Goal: Task Accomplishment & Management: Complete application form

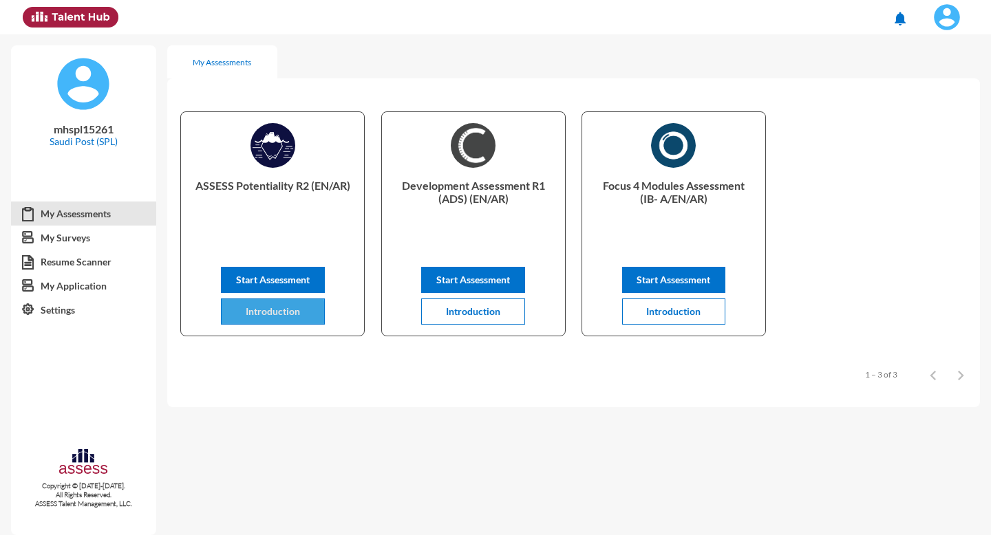
click at [269, 319] on button "Introduction" at bounding box center [273, 312] width 104 height 26
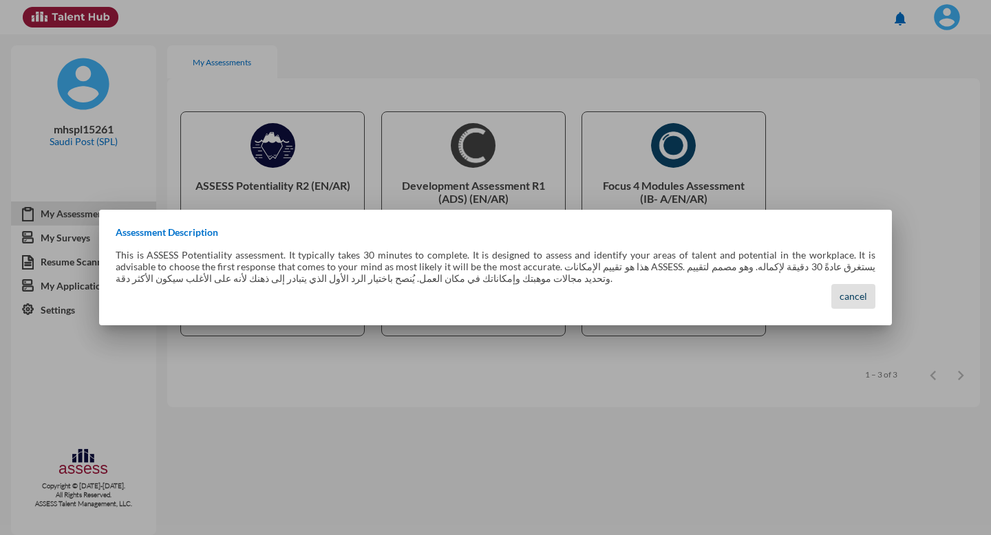
click at [851, 296] on span "cancel" at bounding box center [854, 296] width 28 height 12
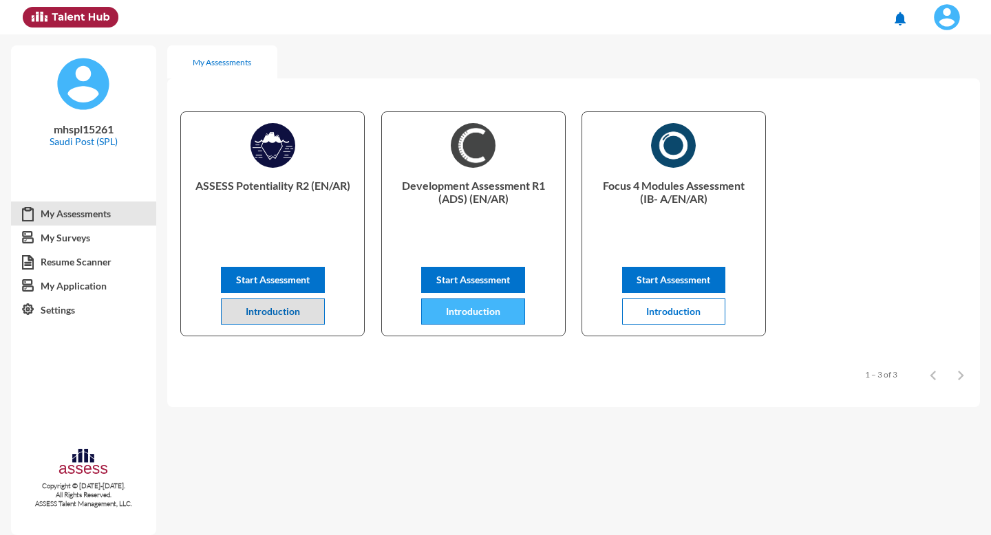
click at [471, 316] on span "Introduction" at bounding box center [473, 312] width 54 height 12
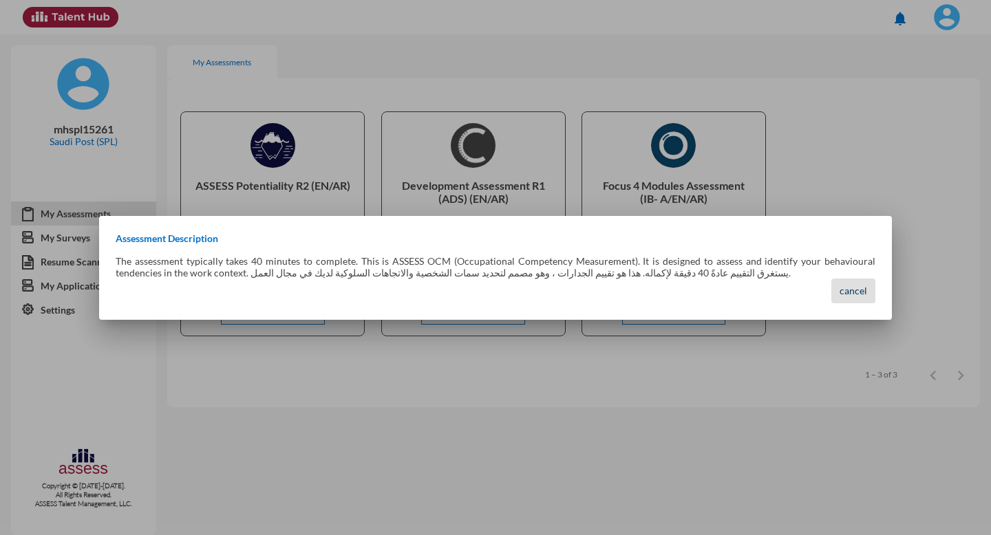
click at [870, 295] on button "cancel" at bounding box center [853, 291] width 44 height 25
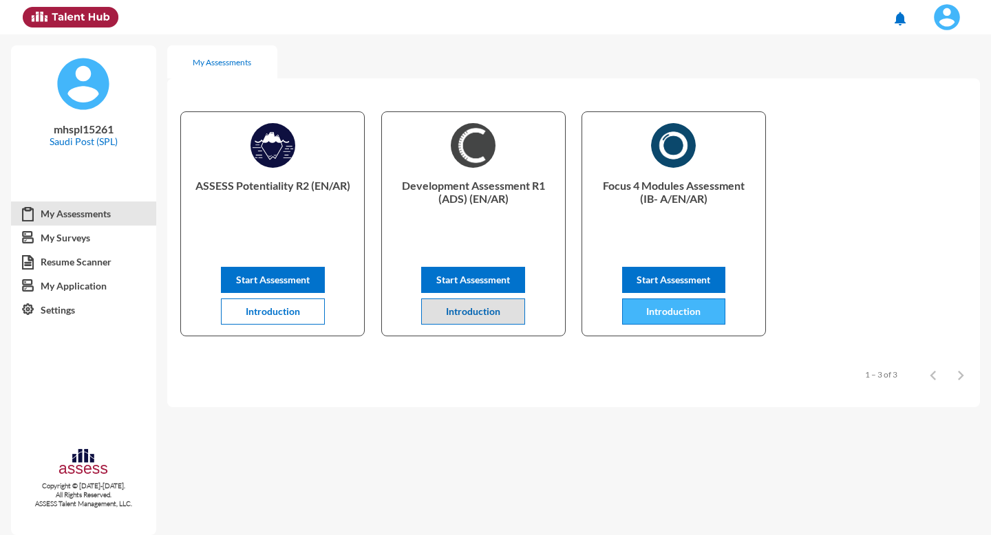
click at [677, 320] on button "Introduction" at bounding box center [674, 312] width 104 height 26
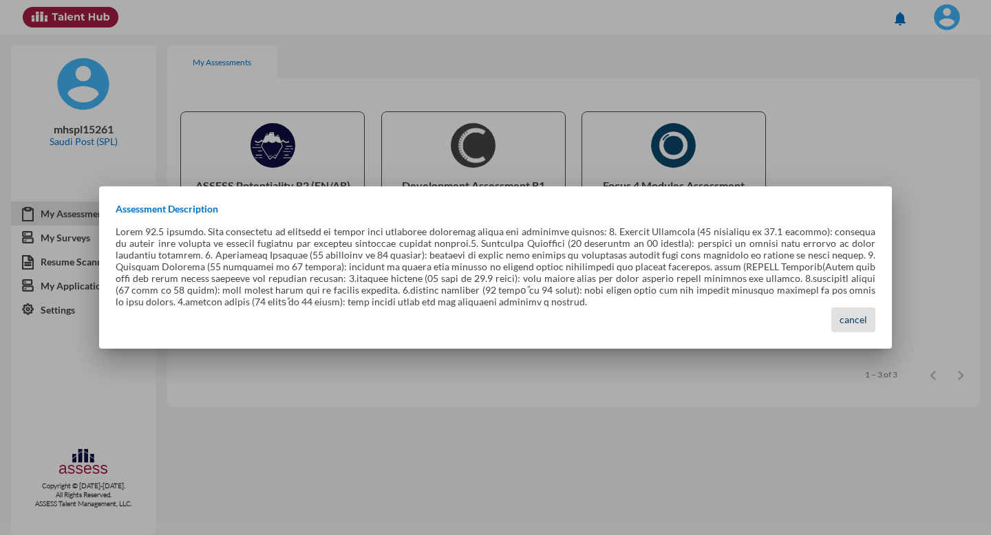
click at [862, 326] on button "cancel" at bounding box center [853, 320] width 44 height 25
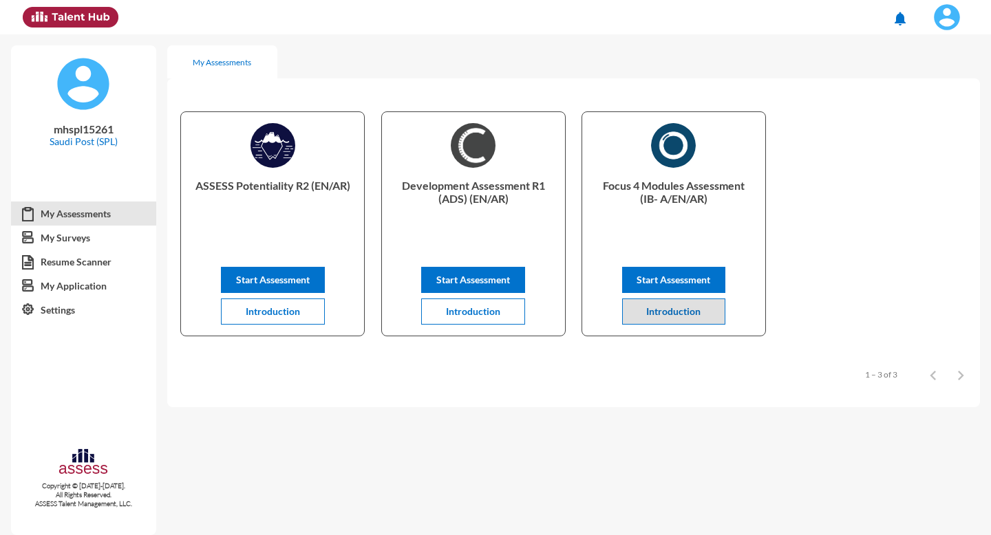
click at [831, 266] on div "ASSESS Potentiality R2 (EN/AR) Start Assessment Introduction Development Assess…" at bounding box center [573, 223] width 813 height 263
click at [890, 189] on div "ASSESS Potentiality R2 (EN/AR) Start Assessment Introduction Development Assess…" at bounding box center [573, 223] width 813 height 263
click at [821, 226] on div "ASSESS Potentiality R2 (EN/AR) Start Assessment Introduction Development Assess…" at bounding box center [573, 223] width 813 height 263
click at [683, 315] on span "Introduction" at bounding box center [673, 312] width 54 height 12
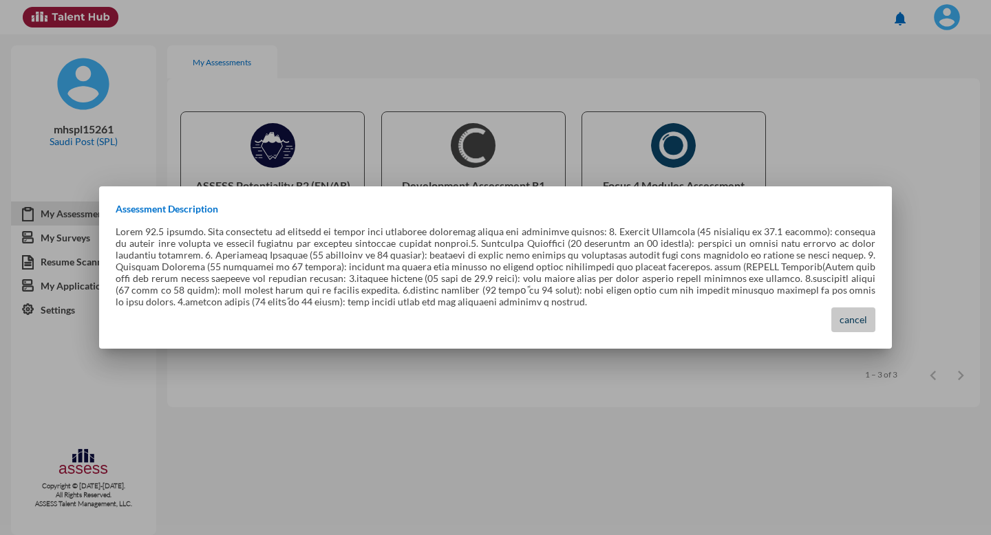
click at [857, 319] on span "cancel" at bounding box center [854, 320] width 28 height 12
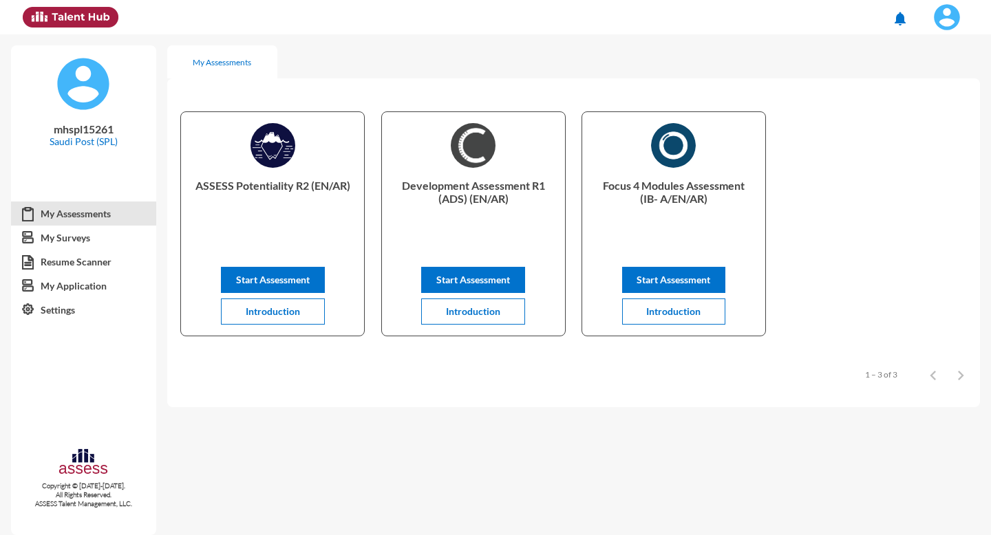
click at [888, 262] on div "ASSESS Potentiality R2 (EN/AR) Start Assessment Introduction Development Assess…" at bounding box center [573, 223] width 813 height 263
drag, startPoint x: 844, startPoint y: 211, endPoint x: 833, endPoint y: 233, distance: 23.7
click at [844, 211] on div "ASSESS Potentiality R2 (EN/AR) Start Assessment Introduction Development Assess…" at bounding box center [573, 223] width 813 height 263
click at [822, 253] on div "ASSESS Potentiality R2 (EN/AR) Start Assessment Introduction Development Assess…" at bounding box center [573, 223] width 813 height 263
click at [676, 282] on span "Start Assessment" at bounding box center [674, 280] width 74 height 12
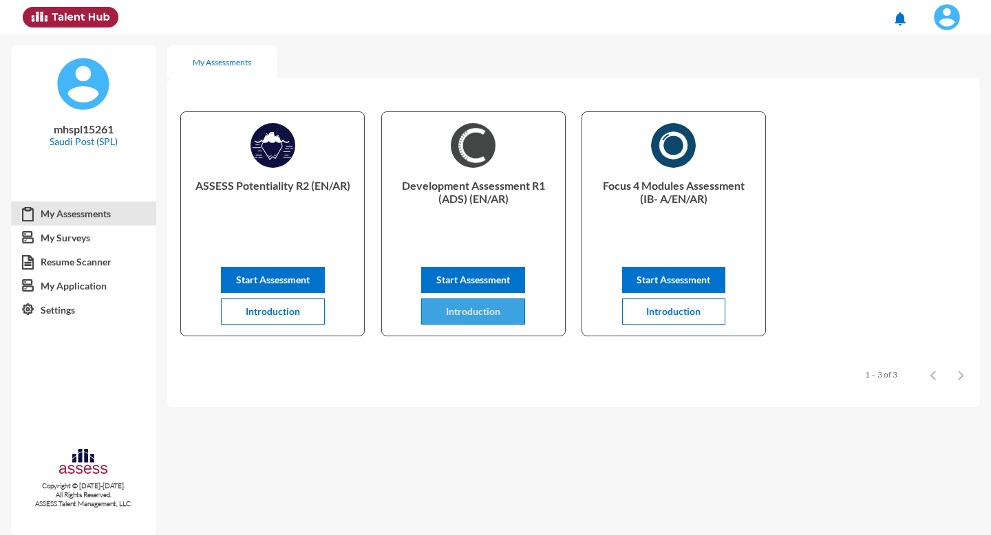
click at [458, 317] on span "Introduction" at bounding box center [473, 312] width 54 height 12
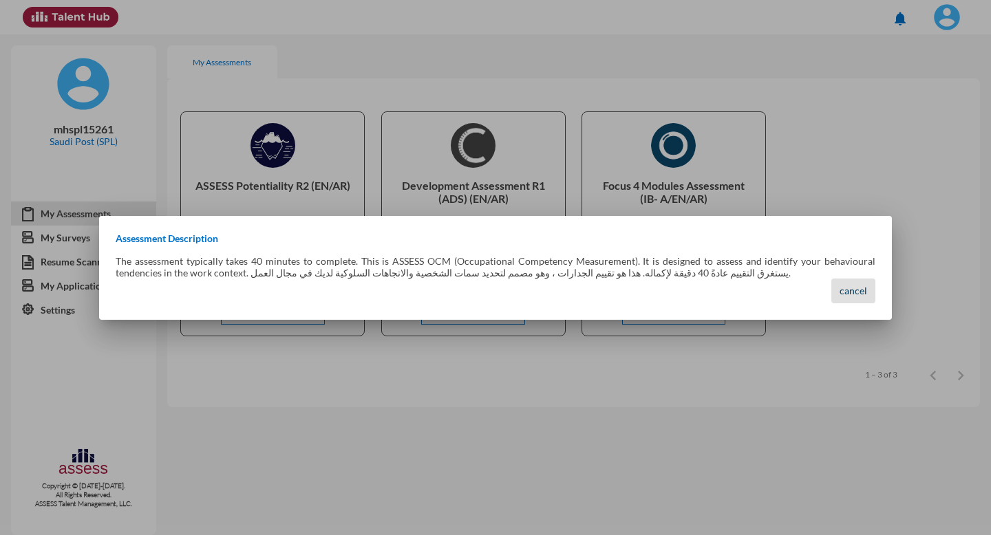
click at [861, 291] on span "cancel" at bounding box center [854, 291] width 28 height 12
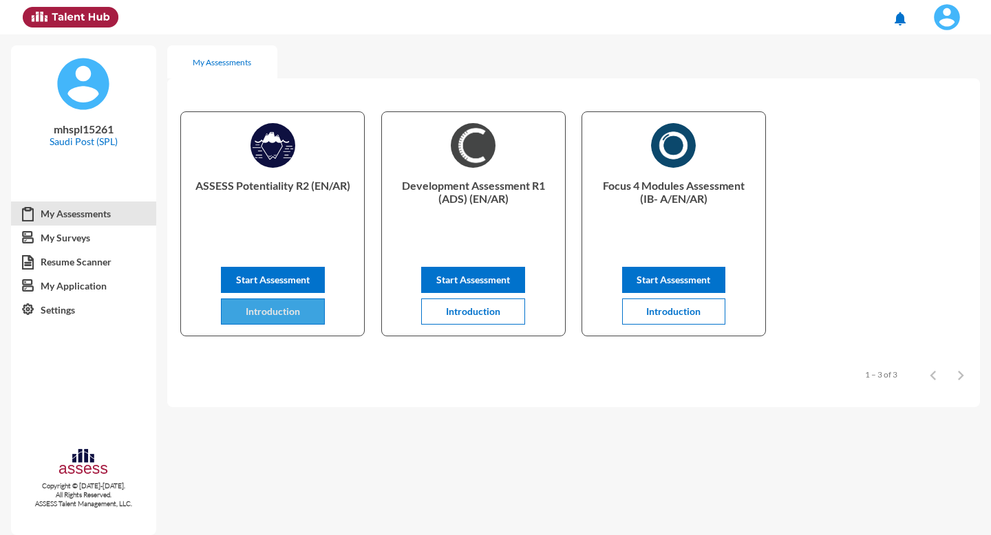
click at [312, 310] on button "Introduction" at bounding box center [273, 312] width 104 height 26
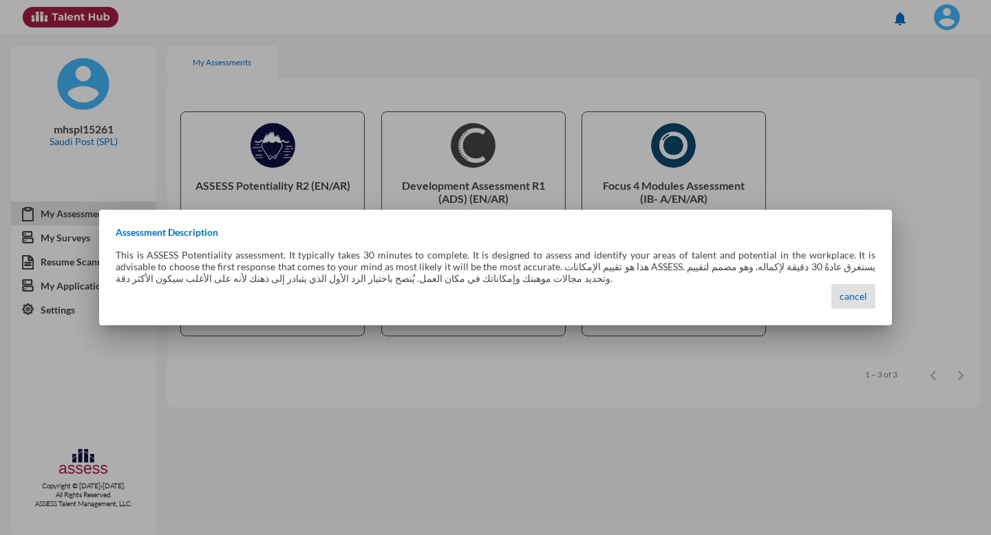
click at [356, 259] on p "This is ASSESS Potentiality assessment. It typically takes 30 minutes to comple…" at bounding box center [496, 266] width 760 height 35
click at [861, 300] on span "cancel" at bounding box center [854, 296] width 28 height 12
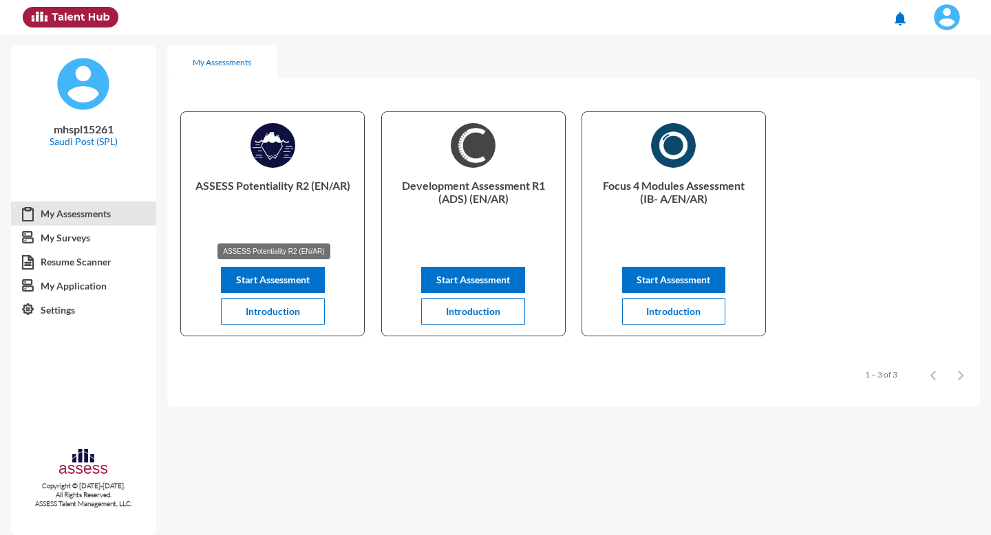
click at [209, 185] on p "ASSESS Potentiality R2 (EN/AR)" at bounding box center [272, 206] width 161 height 55
copy div "ASSESS Potentiality R2 (EN/AR) Start Assessment Introduction"
click at [449, 92] on div "ASSESS Potentiality R2 (EN/AR) Start Assessment Introduction Development Assess…" at bounding box center [573, 242] width 813 height 329
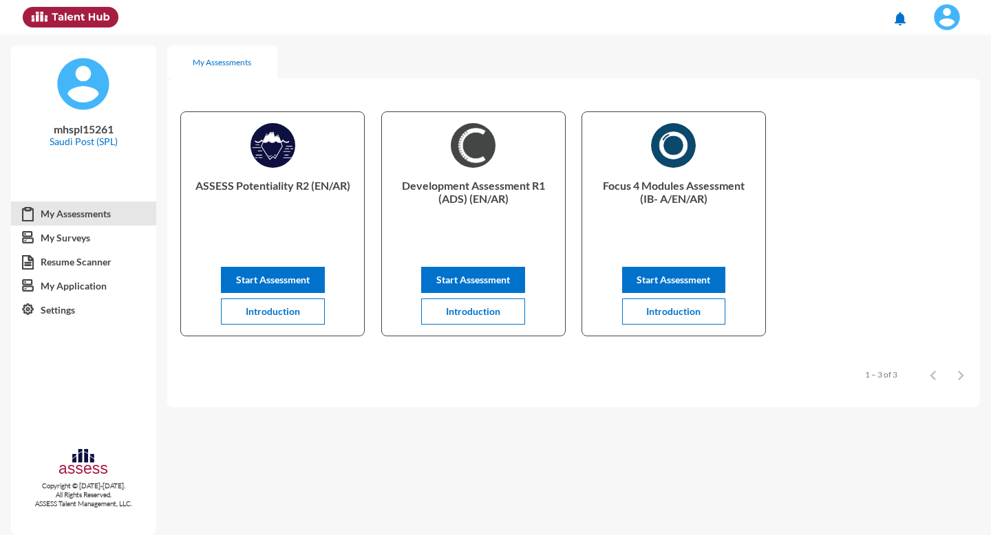
click at [289, 377] on div "Items per page: 8 1 – 3 of 3" at bounding box center [573, 374] width 813 height 39
click at [253, 278] on span "Start Assessment" at bounding box center [273, 280] width 74 height 12
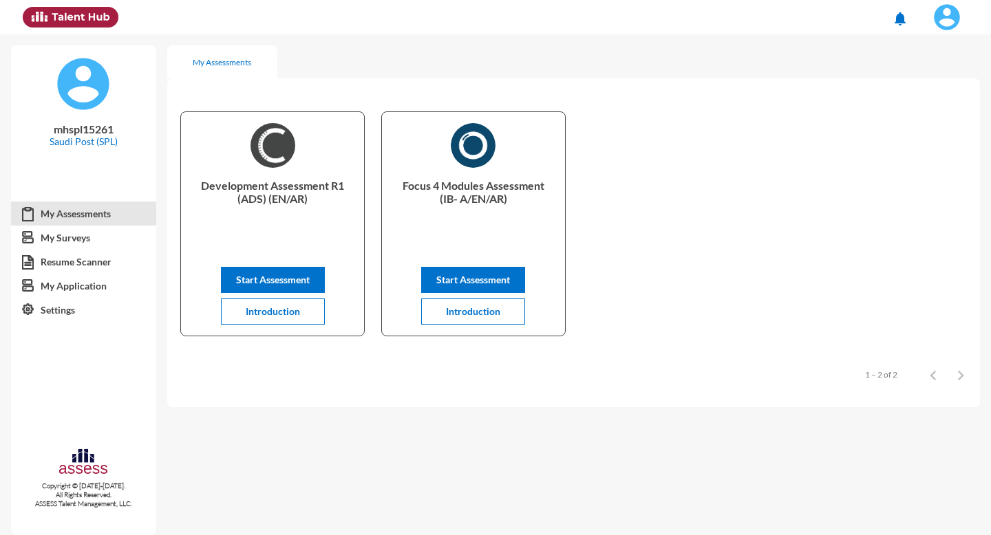
click at [738, 163] on div "Development Assessment R1 (ADS) (EN/AR) Start Assessment Introduction Focus 4 M…" at bounding box center [573, 223] width 813 height 263
click at [475, 314] on span "Introduction" at bounding box center [473, 312] width 54 height 12
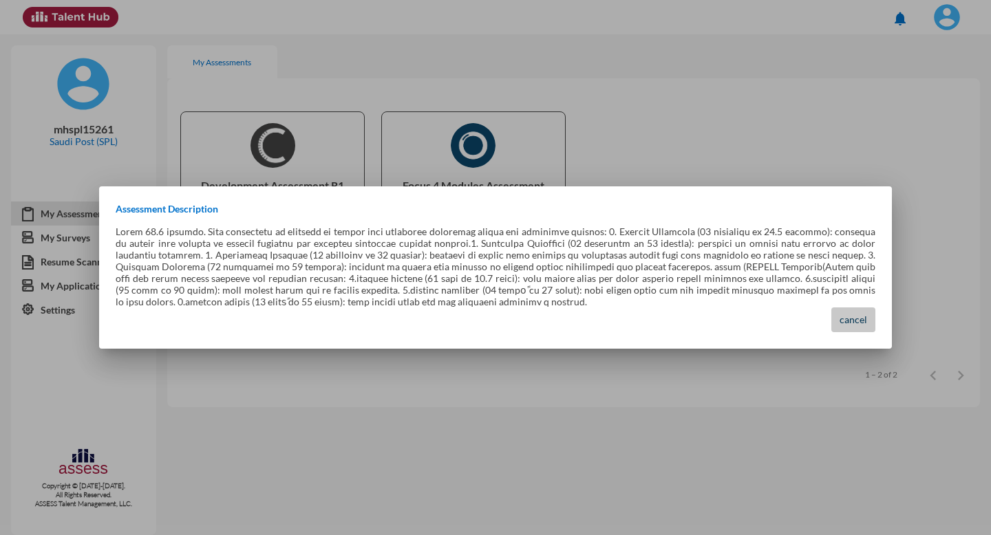
click at [852, 317] on span "cancel" at bounding box center [854, 320] width 28 height 12
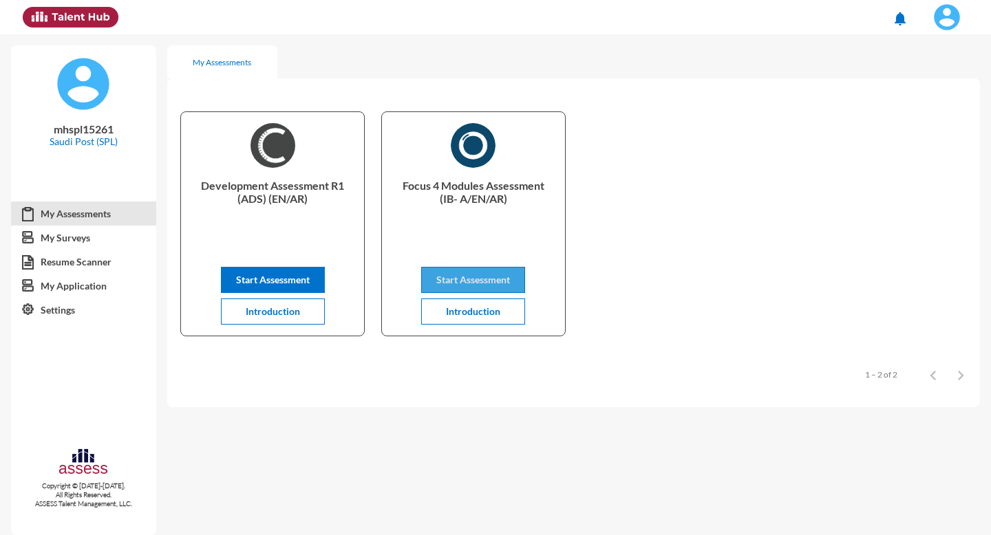
click at [496, 280] on span "Start Assessment" at bounding box center [473, 280] width 74 height 12
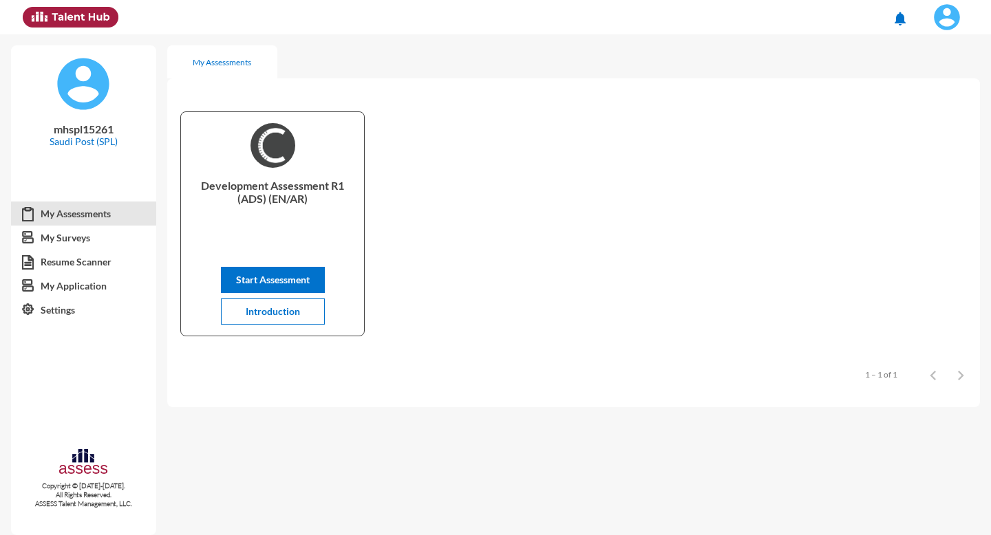
click at [566, 306] on div "Development Assessment R1 (ADS) (EN/AR) Start Assessment Introduction" at bounding box center [573, 223] width 813 height 263
click at [265, 281] on span "Start Assessment" at bounding box center [273, 280] width 74 height 12
